Goal: Task Accomplishment & Management: Manage account settings

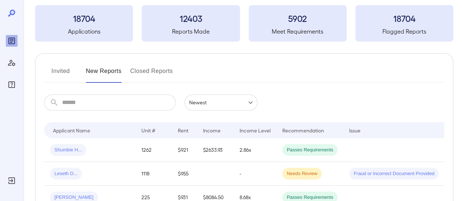
scroll to position [73, 0]
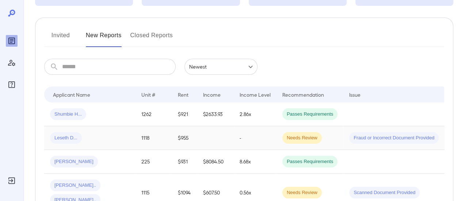
click at [111, 141] on div "Leseth D..." at bounding box center [90, 138] width 80 height 12
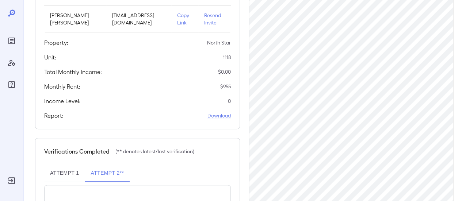
scroll to position [110, 0]
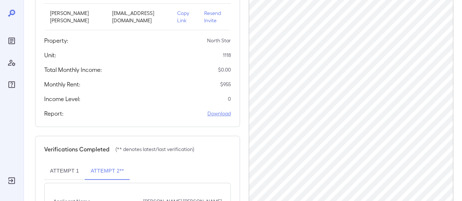
click at [222, 114] on link "Download" at bounding box center [218, 113] width 23 height 7
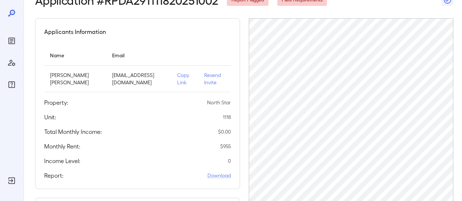
scroll to position [0, 0]
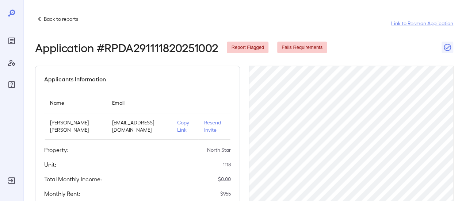
click at [57, 20] on p "Back to reports" at bounding box center [61, 18] width 34 height 7
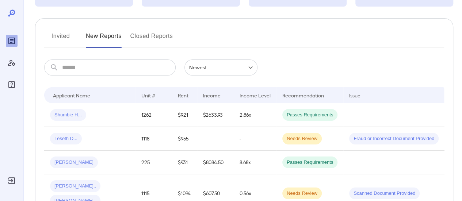
scroll to position [73, 0]
click at [93, 134] on div "Leseth D..." at bounding box center [90, 138] width 80 height 12
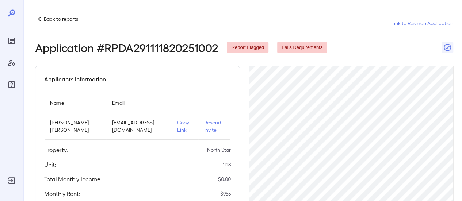
click at [205, 126] on p "Resend Invite" at bounding box center [214, 126] width 21 height 15
click at [61, 19] on p "Back to reports" at bounding box center [61, 18] width 34 height 7
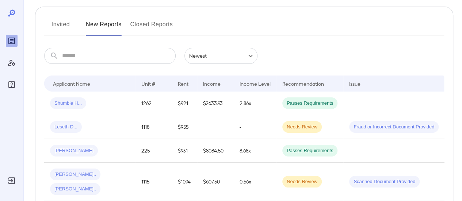
scroll to position [73, 0]
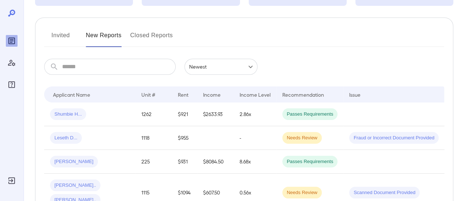
click at [58, 34] on button "Invited" at bounding box center [60, 39] width 33 height 18
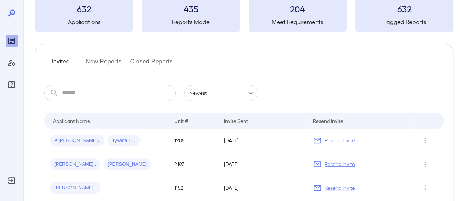
scroll to position [73, 0]
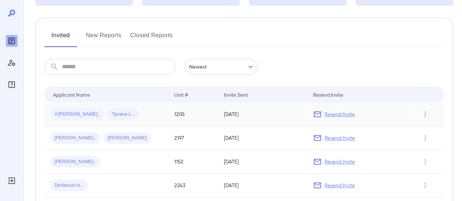
click at [107, 111] on span "Tyvana L..." at bounding box center [123, 114] width 32 height 7
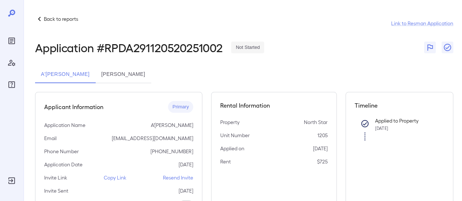
scroll to position [73, 0]
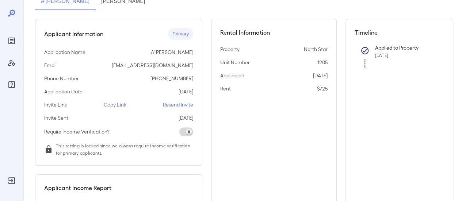
click at [175, 104] on p "Resend Invite" at bounding box center [178, 104] width 30 height 7
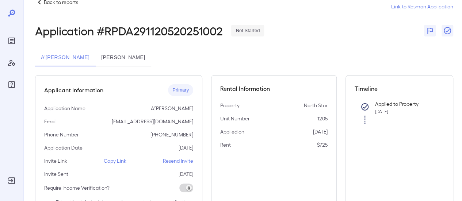
scroll to position [0, 0]
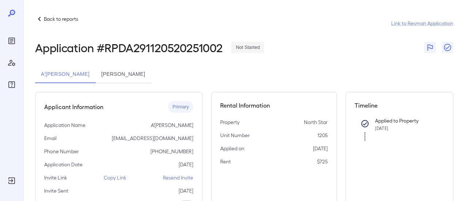
click at [64, 18] on p "Back to reports" at bounding box center [61, 18] width 34 height 7
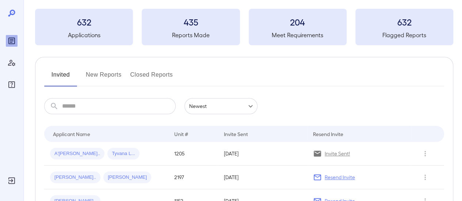
scroll to position [73, 0]
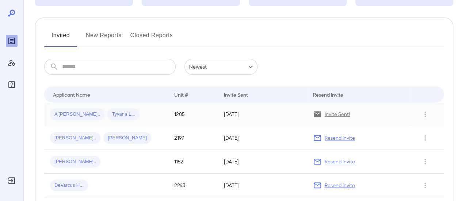
click at [126, 112] on div "A'marion S... Tyvana L..." at bounding box center [106, 114] width 112 height 12
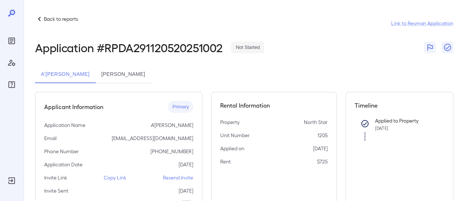
click at [113, 178] on p "Copy Link" at bounding box center [115, 177] width 23 height 7
click at [61, 21] on p "Back to reports" at bounding box center [61, 18] width 34 height 7
